Goal: Task Accomplishment & Management: Use online tool/utility

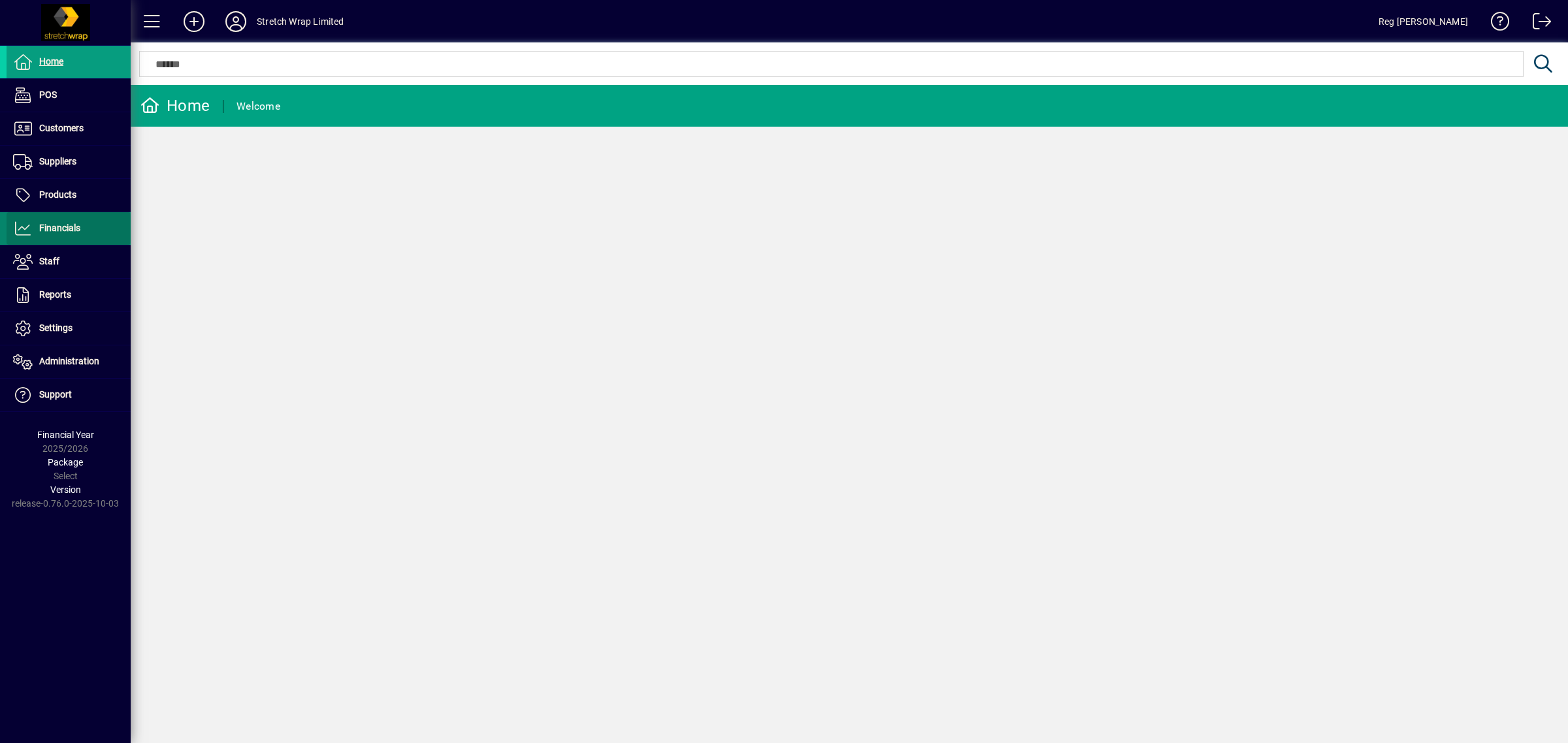
click at [65, 225] on span "Financials" at bounding box center [60, 227] width 41 height 10
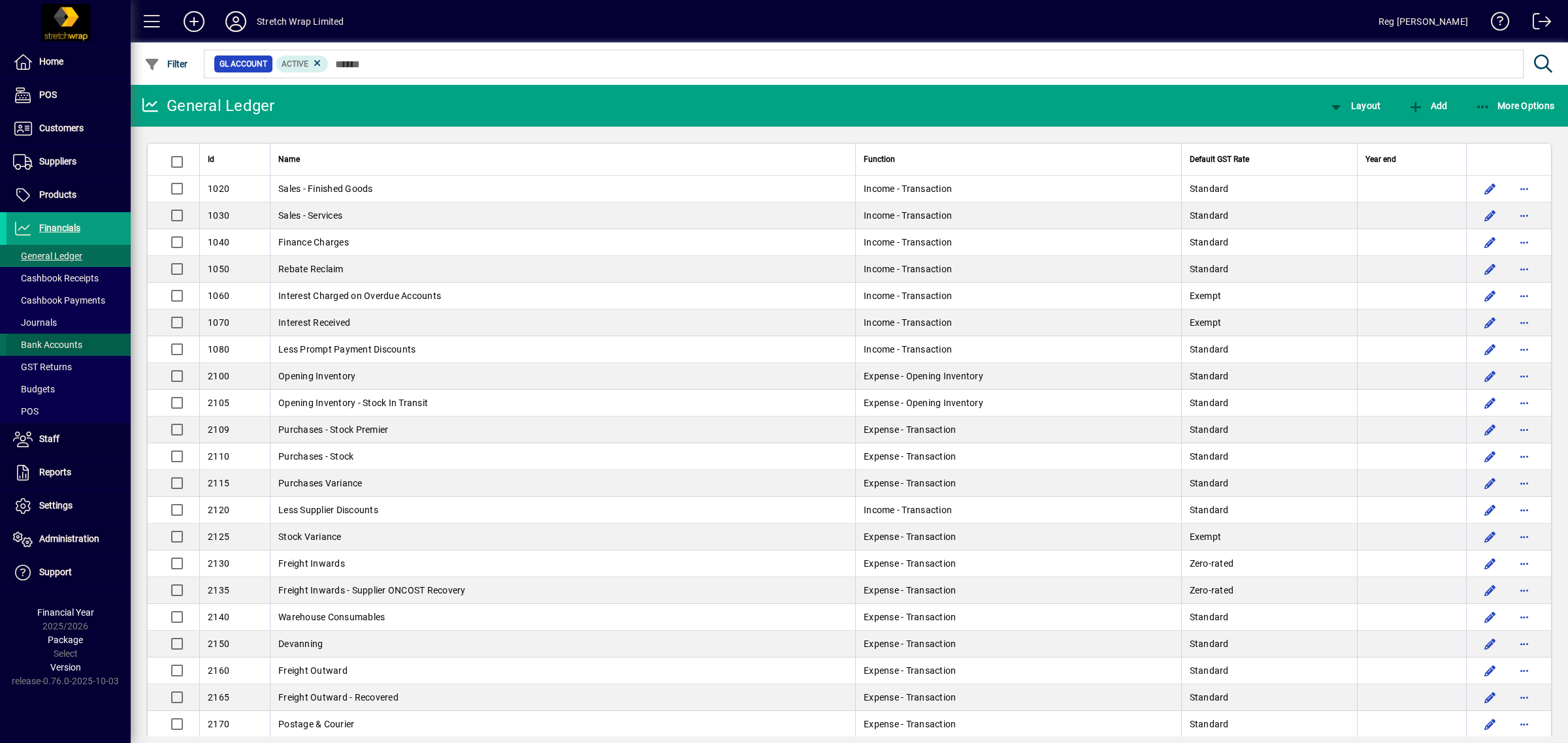
click at [53, 340] on span "Bank Accounts" at bounding box center [47, 344] width 69 height 10
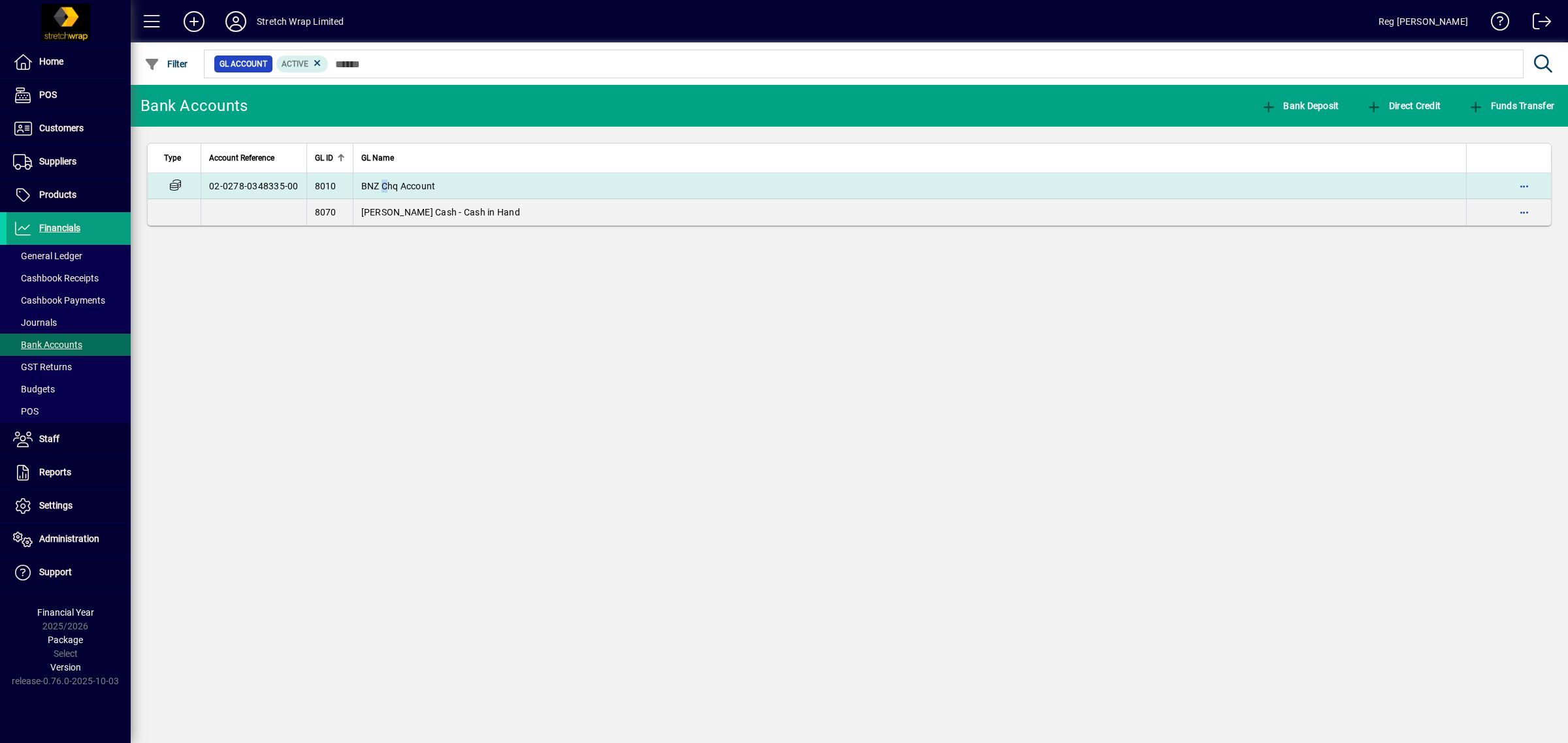
click at [384, 176] on td "BNZ Chq Account" at bounding box center [910, 186] width 1114 height 26
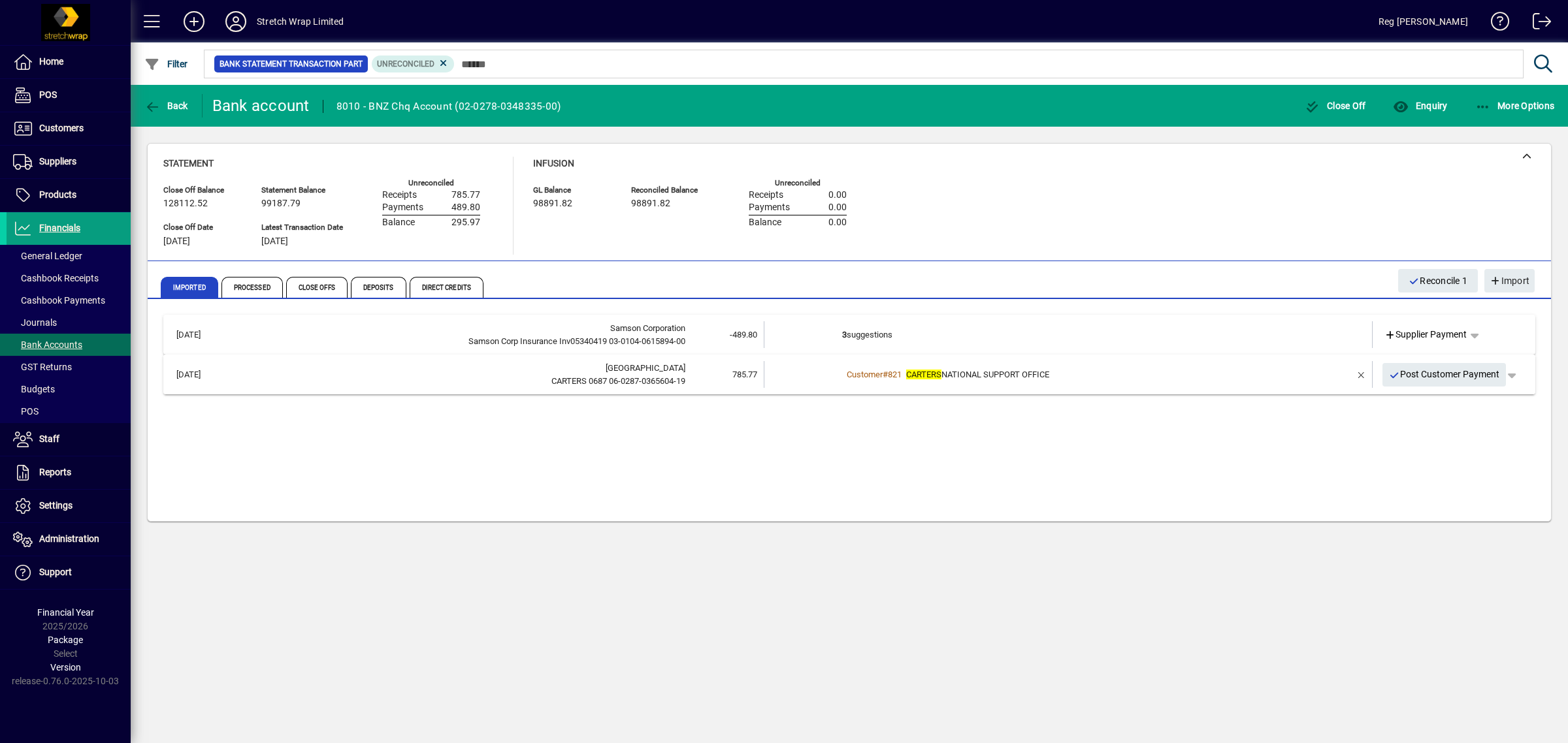
click at [1152, 388] on mat-expansion-panel-header "[DATE] CARTERS BUILDING CARTERS 0687 06-0287-0365604-19 785.77 Customer # 821 C…" at bounding box center [849, 375] width 1372 height 40
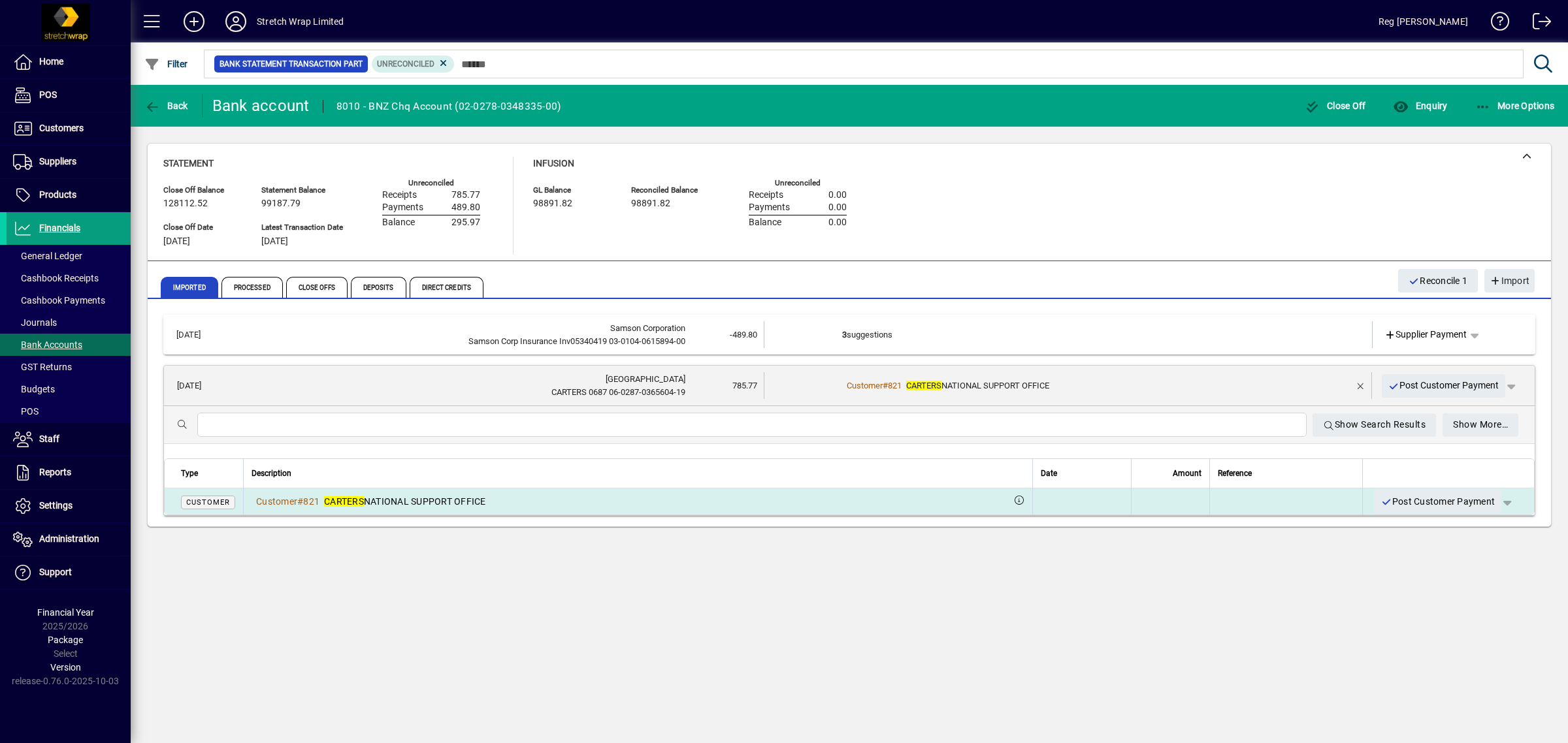
click at [1509, 503] on span "button" at bounding box center [1507, 502] width 32 height 32
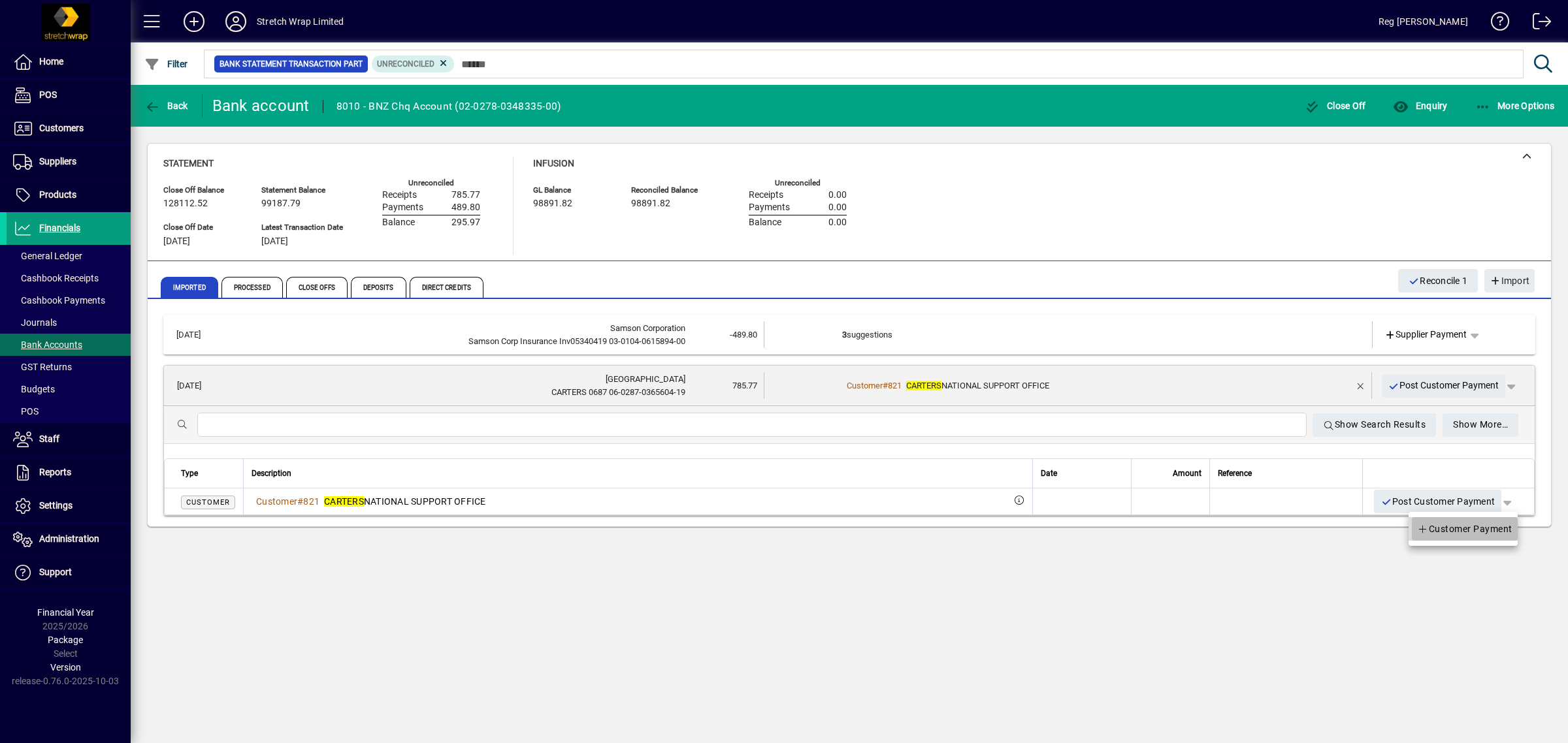
click at [1489, 528] on span "Customer Payment" at bounding box center [1464, 529] width 95 height 16
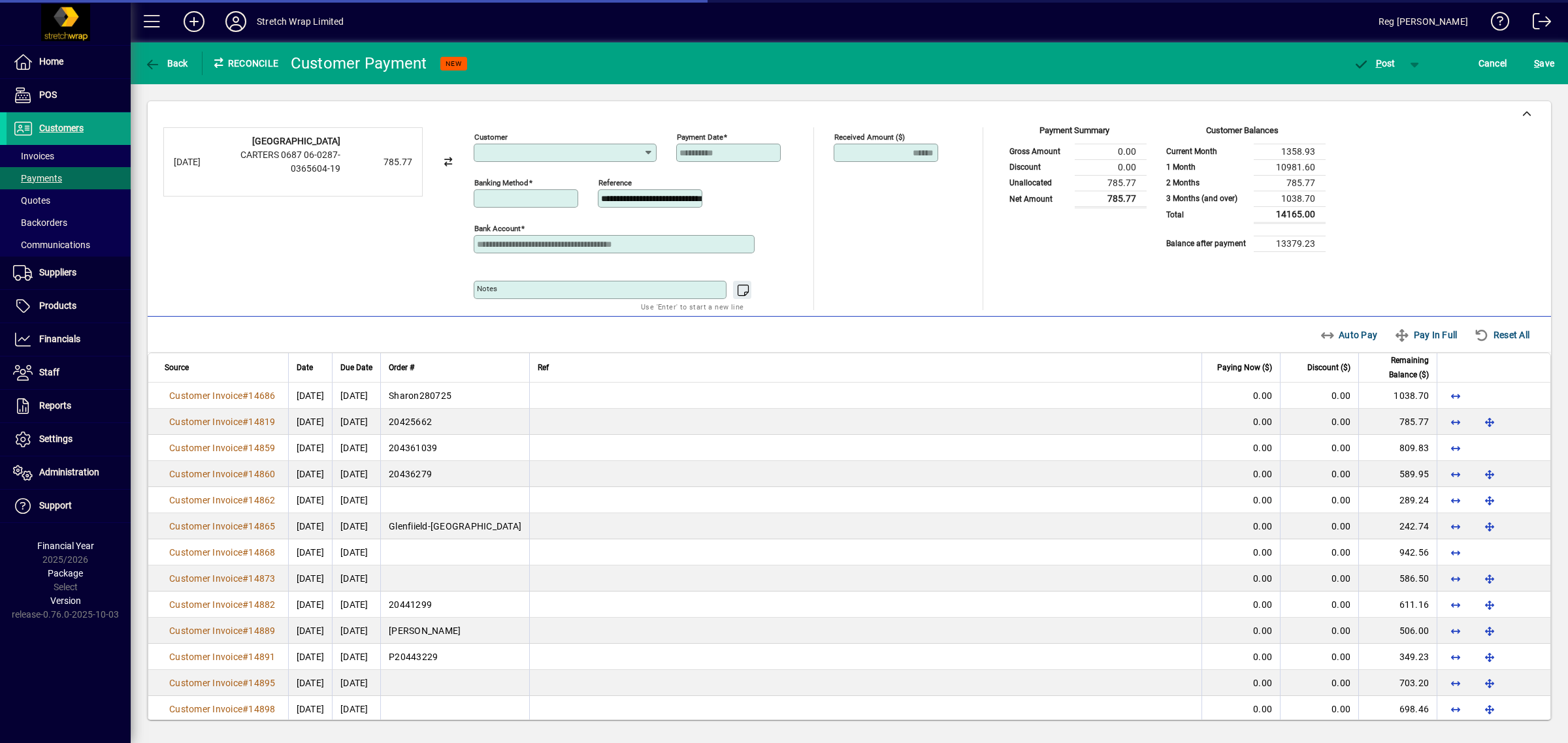
type input "**********"
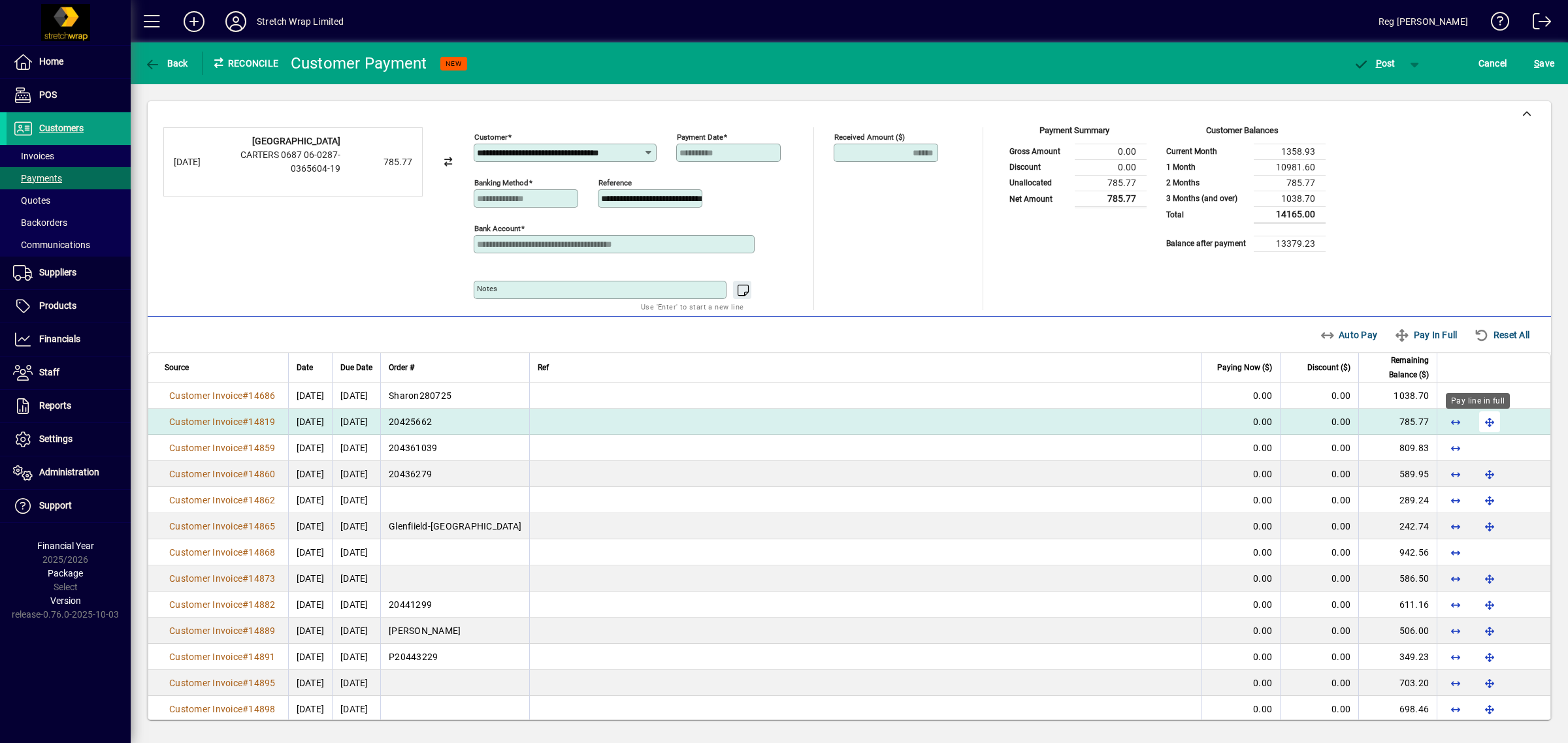
click at [1478, 418] on span "button" at bounding box center [1489, 422] width 32 height 32
click at [1380, 62] on span "P" at bounding box center [1378, 63] width 6 height 10
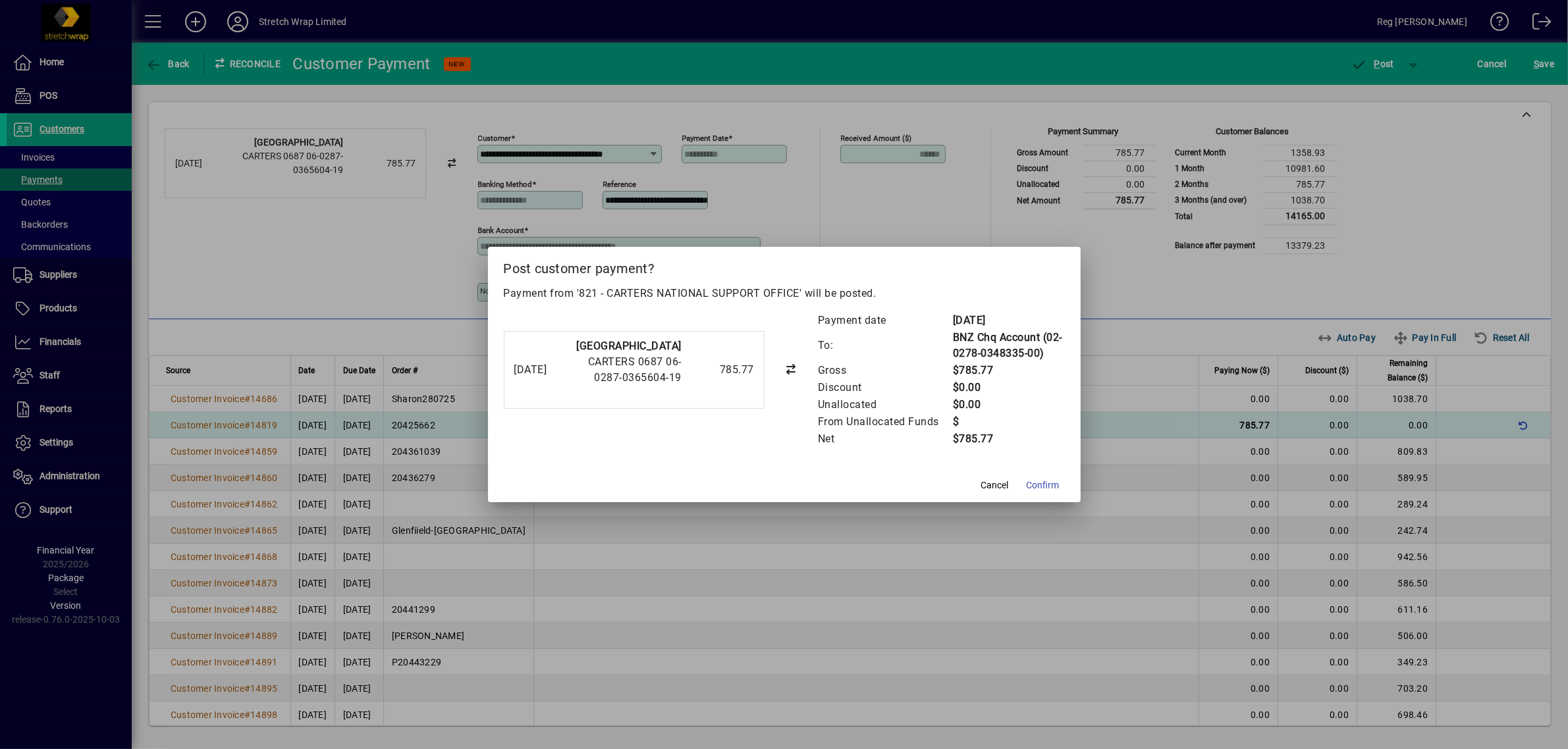
drag, startPoint x: 1058, startPoint y: 488, endPoint x: 1052, endPoint y: 483, distance: 7.8
click at [1058, 488] on button "Confirm" at bounding box center [1043, 485] width 43 height 23
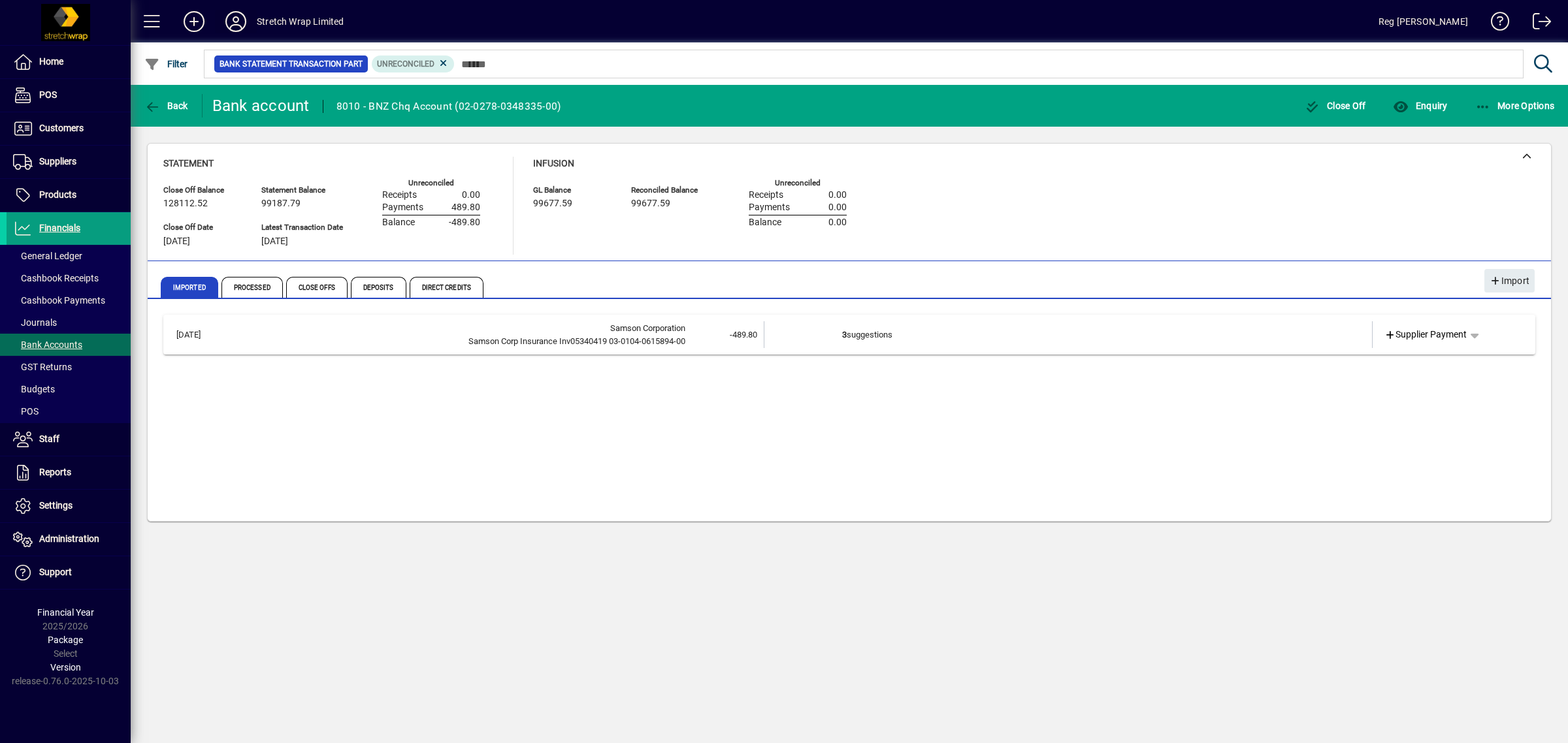
click at [227, 15] on icon at bounding box center [236, 21] width 26 height 21
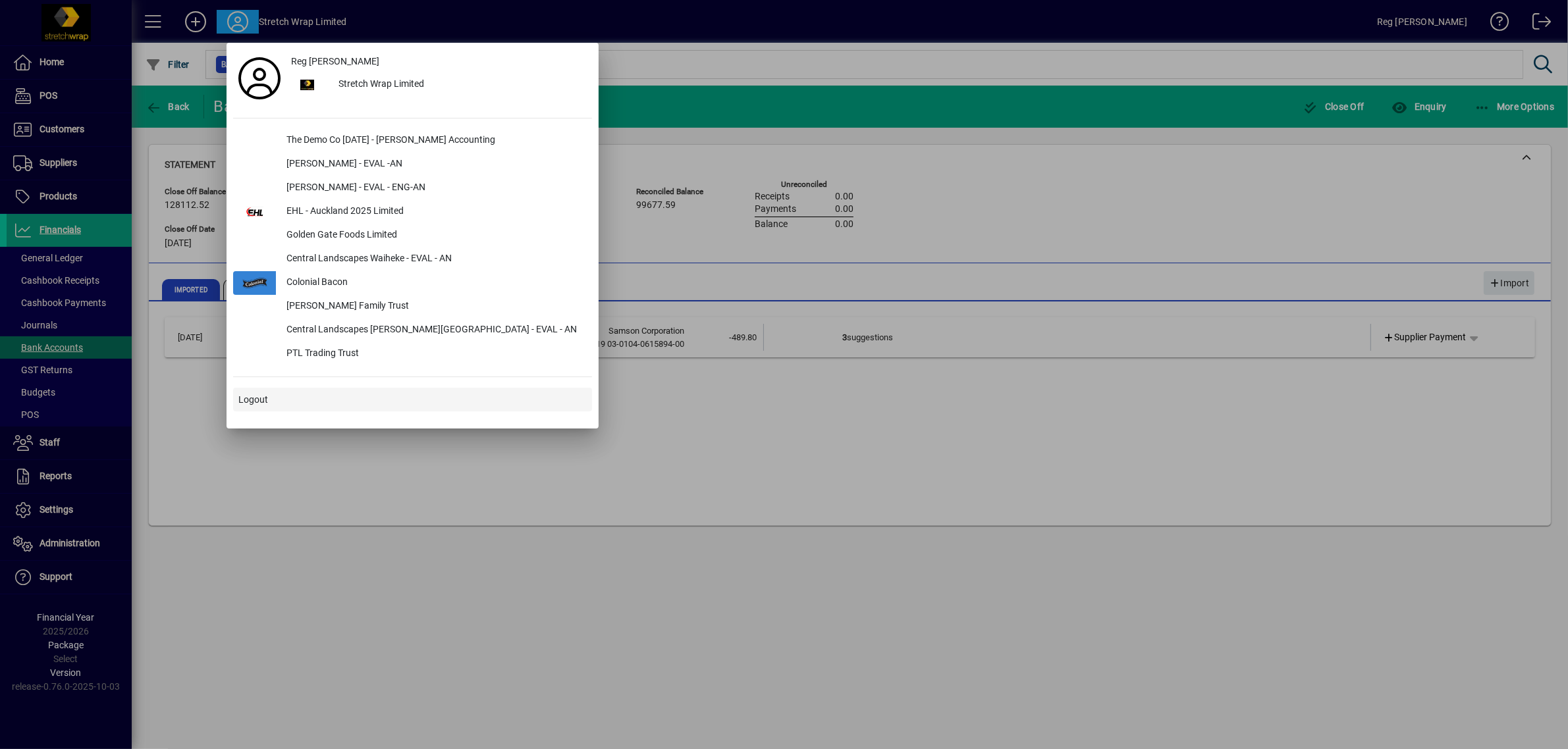
click at [264, 406] on span "Logout" at bounding box center [253, 400] width 30 height 14
